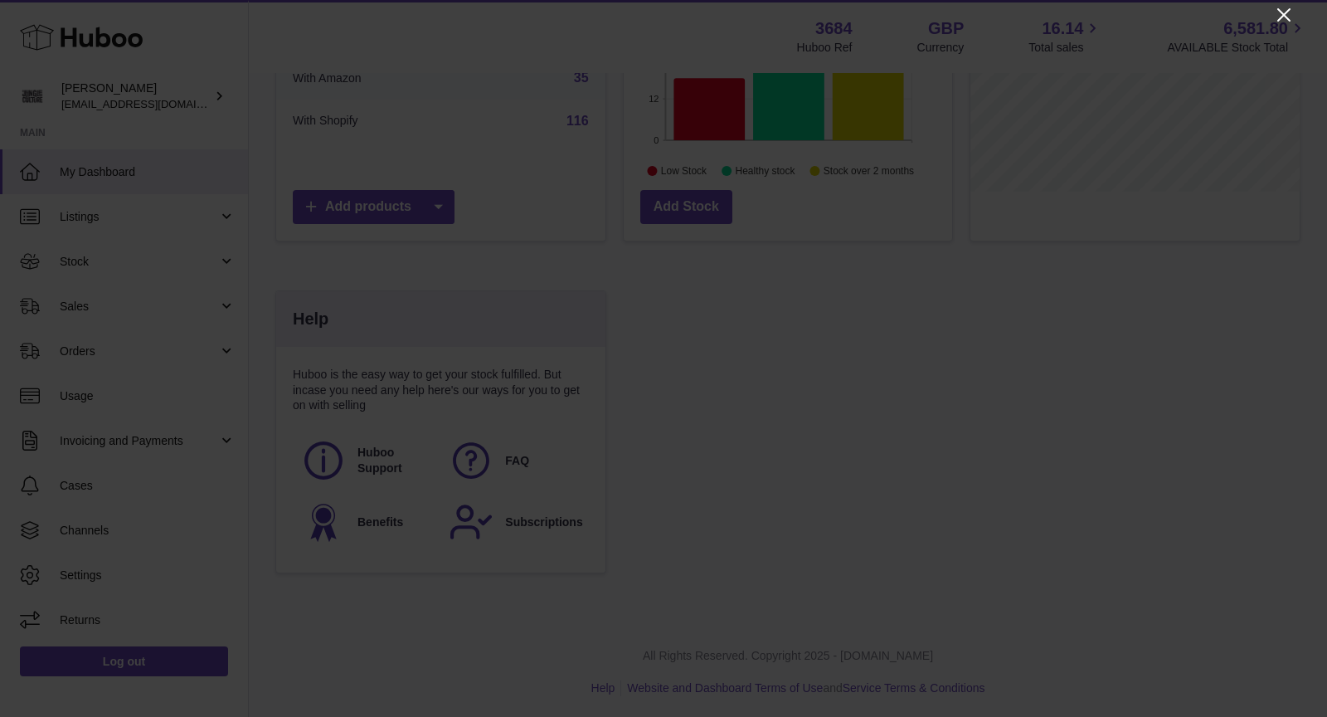
click at [1194, 17] on icon "Close" at bounding box center [1284, 15] width 20 height 20
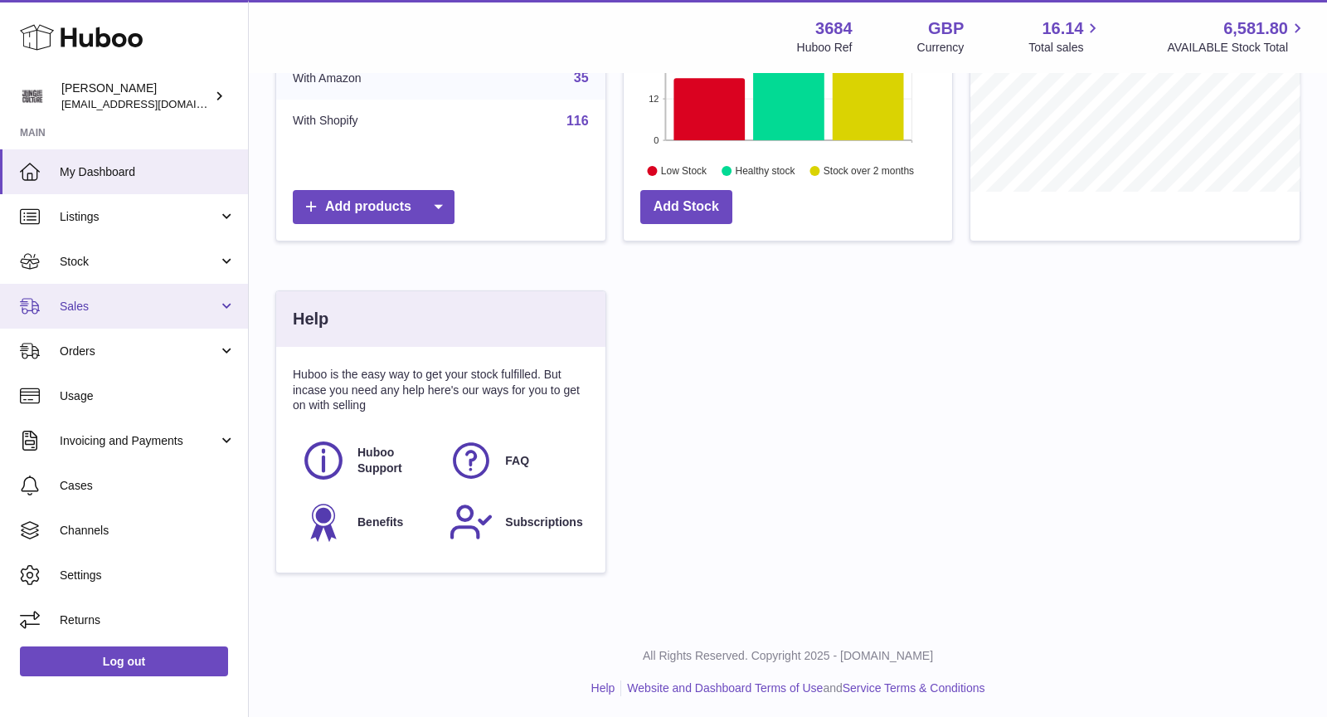
click at [122, 310] on span "Sales" at bounding box center [139, 307] width 158 height 16
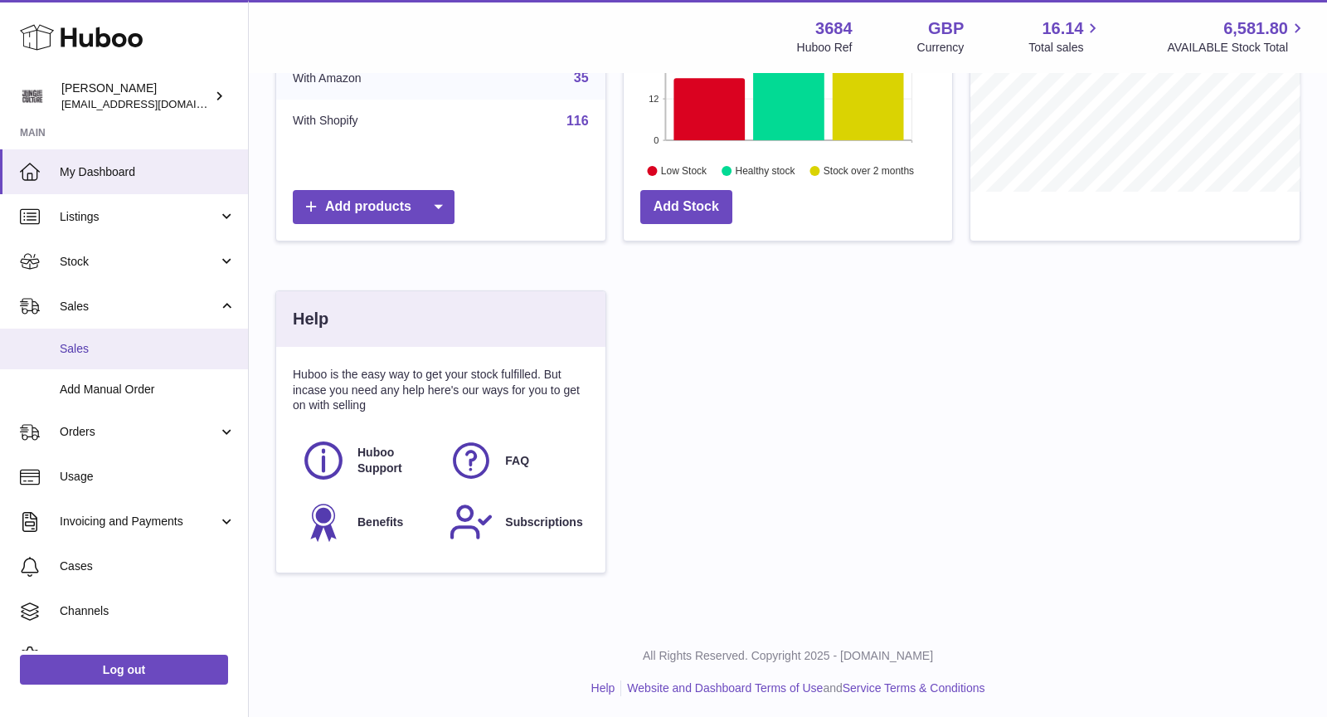
click at [122, 343] on span "Sales" at bounding box center [148, 349] width 176 height 16
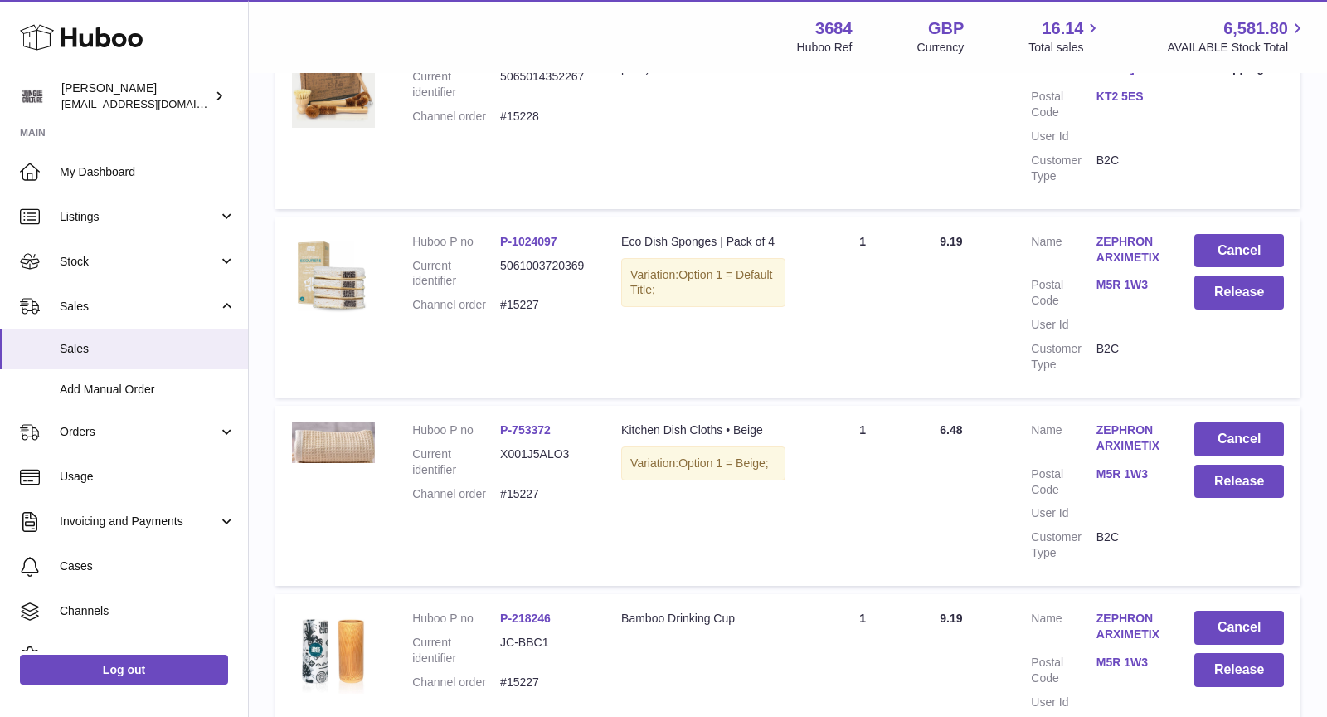
scroll to position [303, 0]
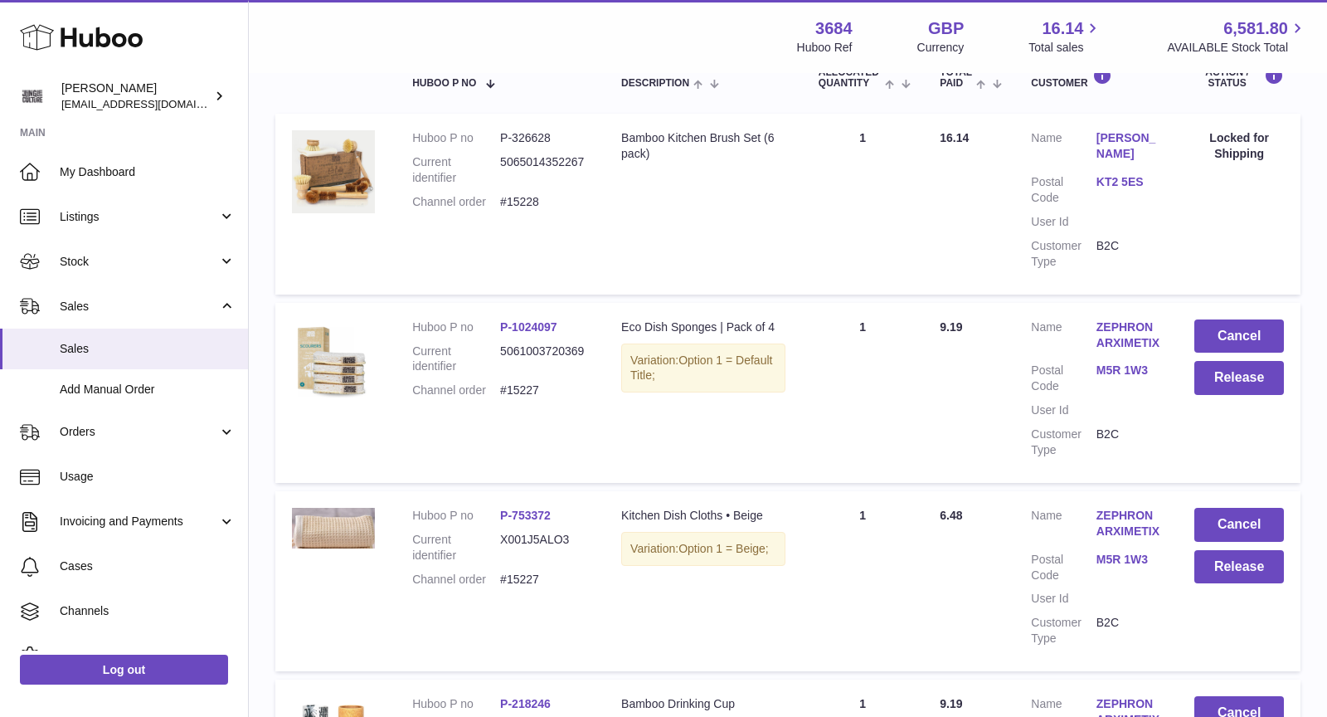
click at [1135, 514] on link "ZEPHRON ARXIMETIX" at bounding box center [1129, 524] width 65 height 32
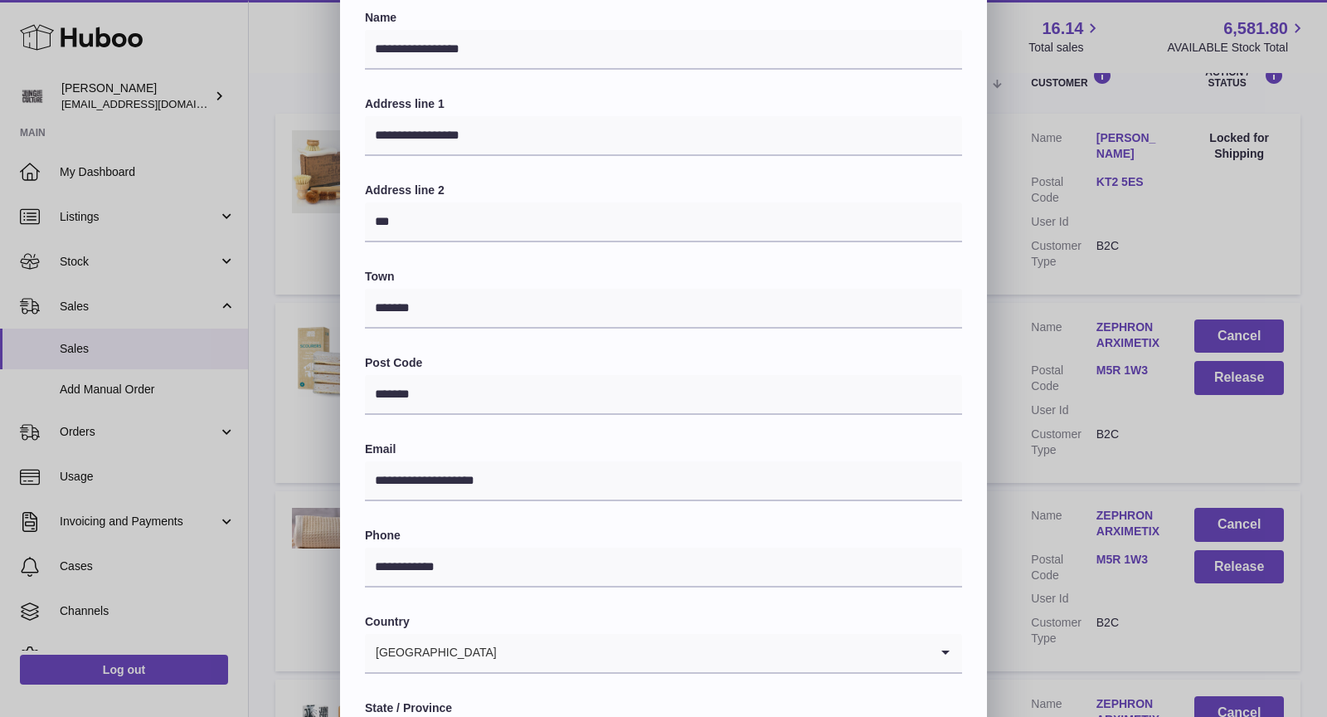
scroll to position [0, 0]
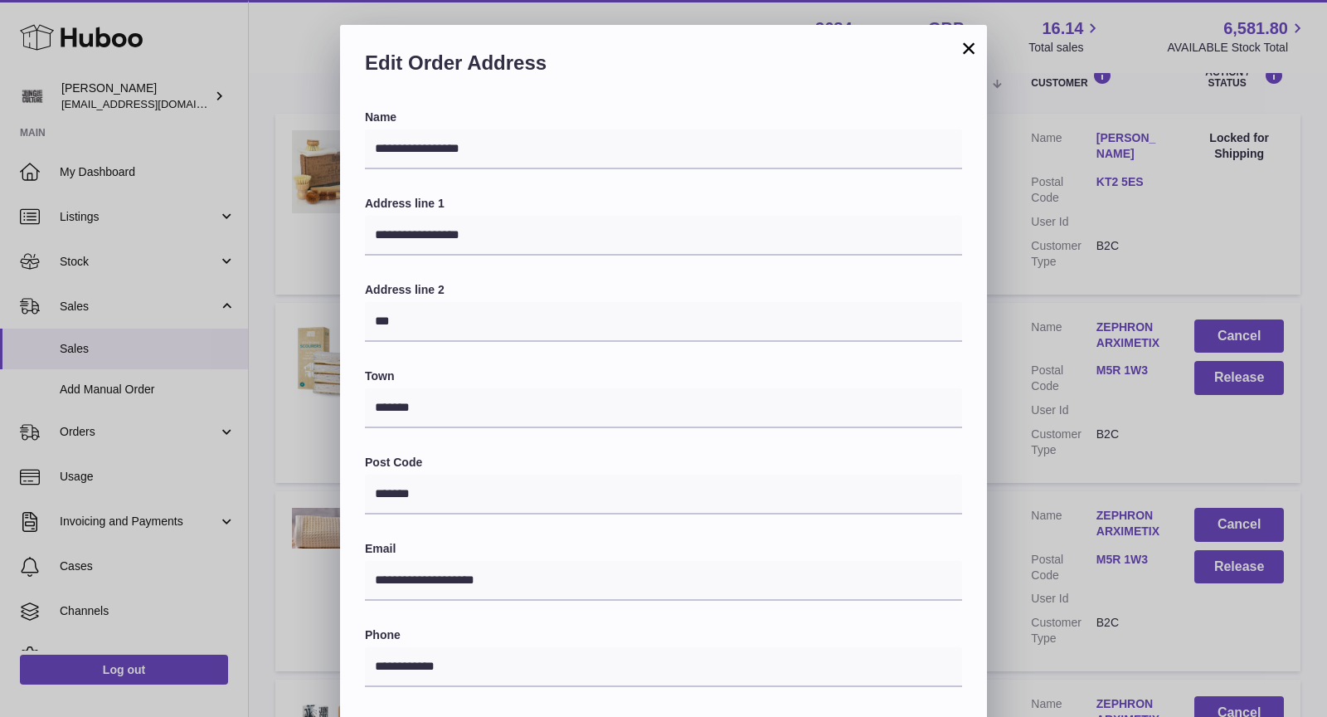
click at [970, 42] on button "×" at bounding box center [969, 48] width 20 height 20
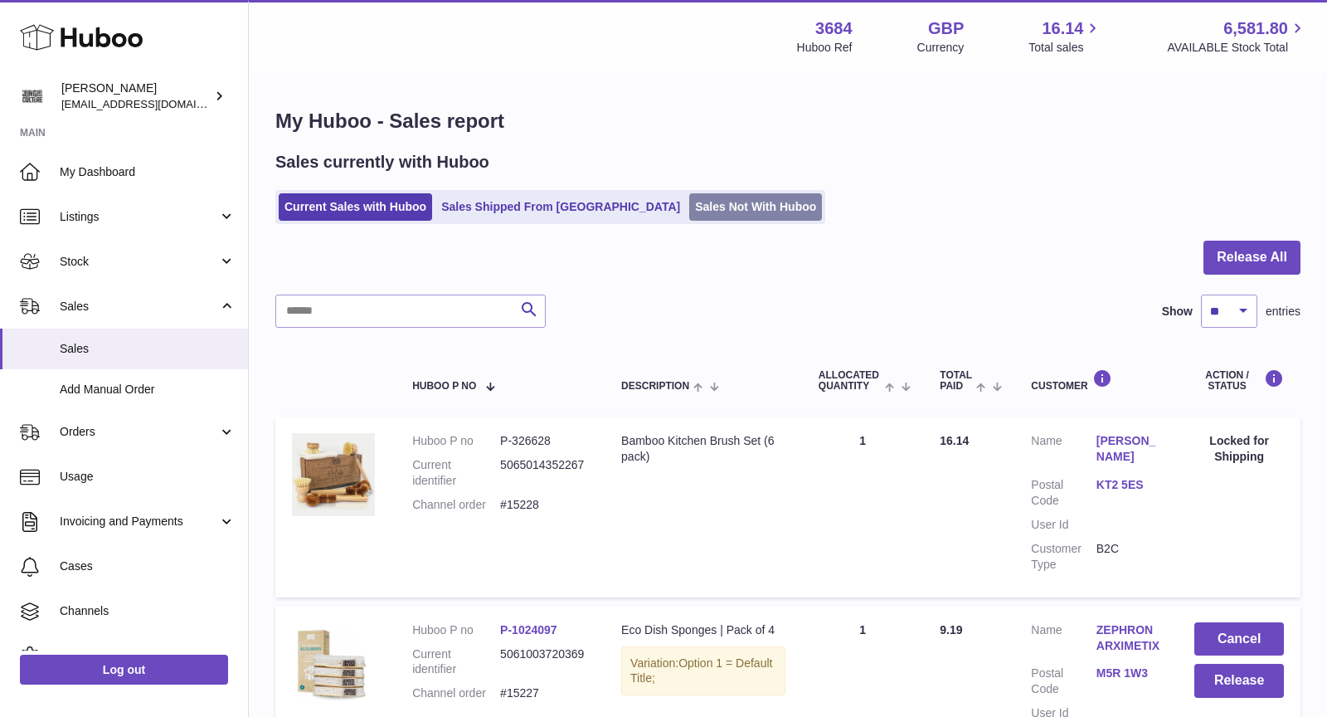
click at [689, 214] on link "Sales Not With Huboo" at bounding box center [755, 206] width 133 height 27
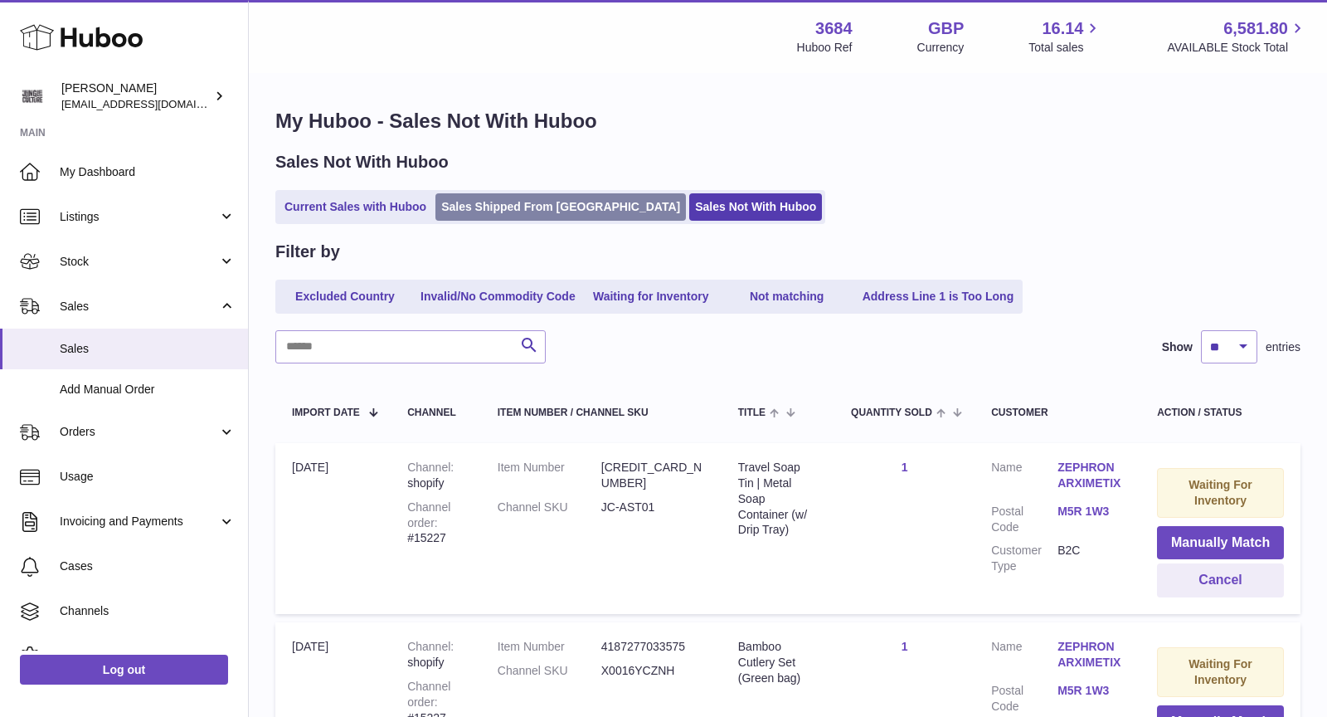
click at [510, 204] on link "Sales Shipped From [GEOGRAPHIC_DATA]" at bounding box center [561, 206] width 251 height 27
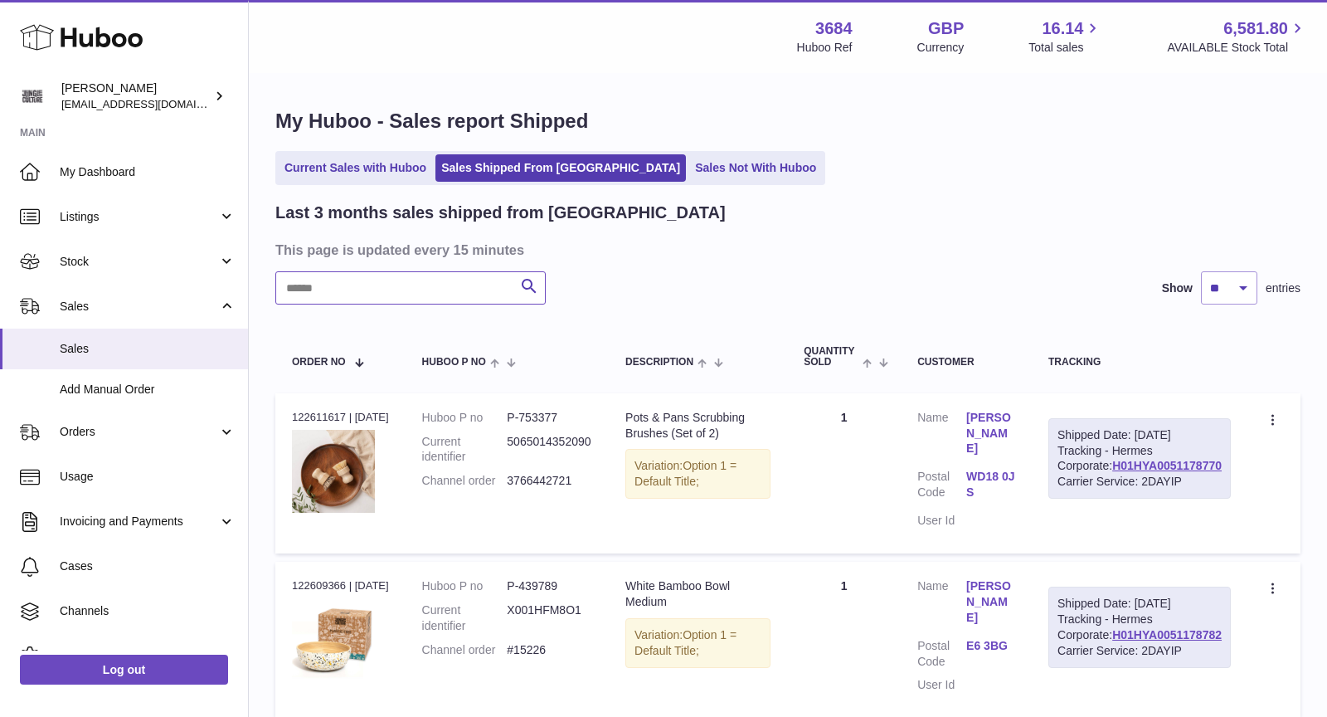
click at [444, 290] on input "text" at bounding box center [410, 287] width 270 height 33
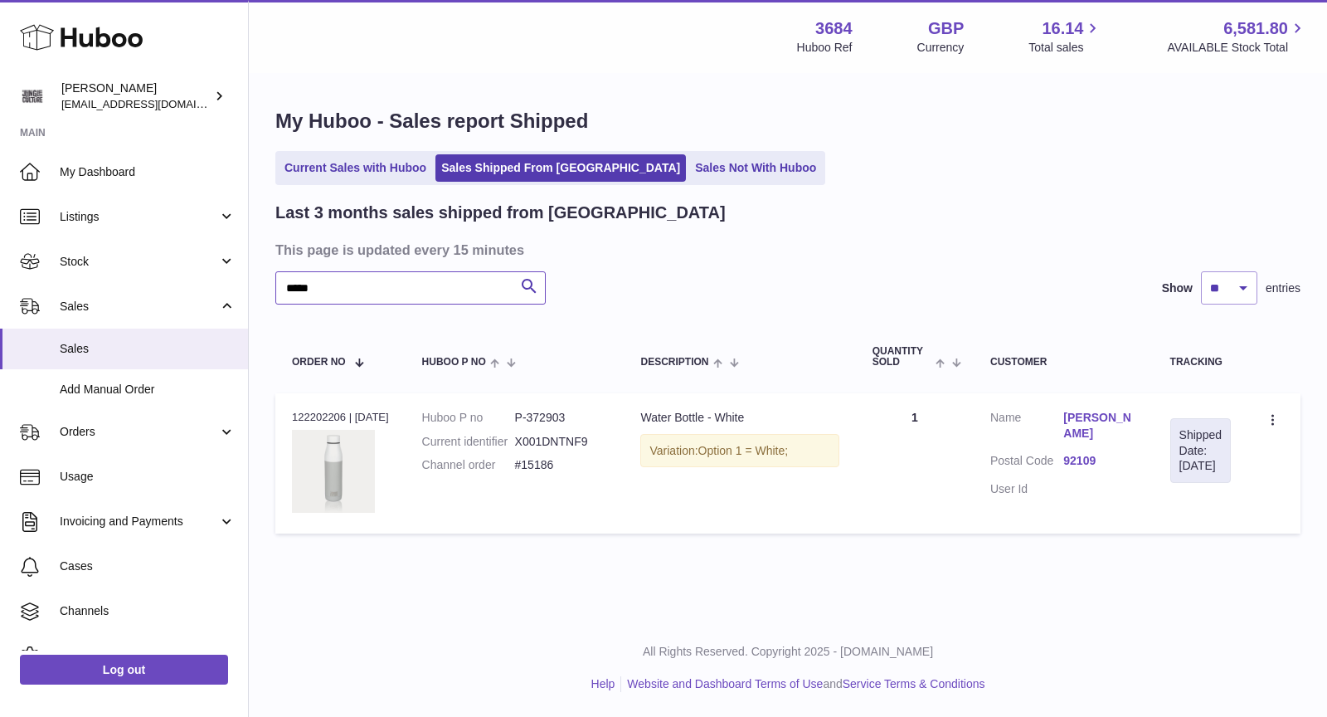
type input "*****"
click at [689, 173] on link "Sales Not With Huboo" at bounding box center [755, 167] width 133 height 27
